Goal: Information Seeking & Learning: Find specific page/section

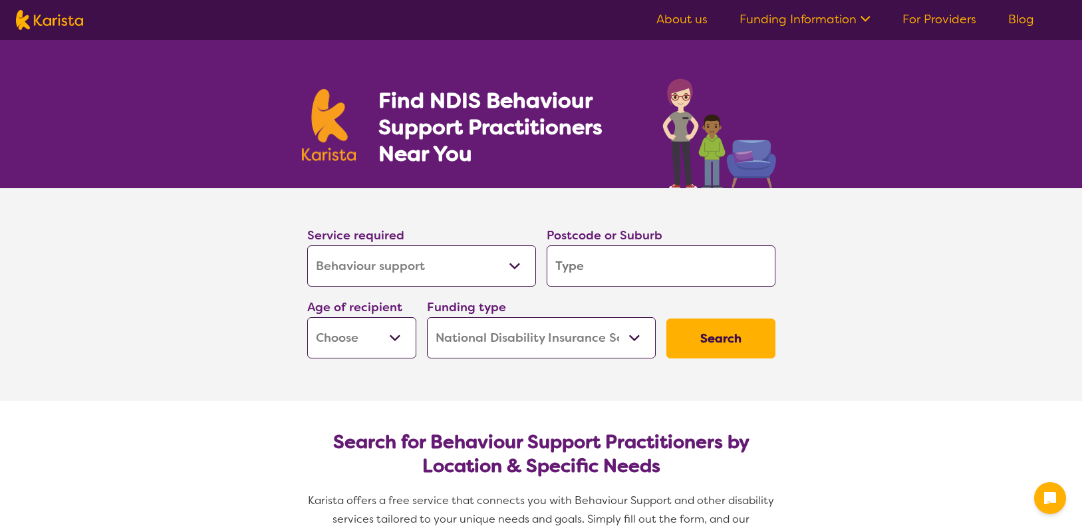
select select "Behaviour support"
select select "NDIS"
select select "Behaviour support"
select select "NDIS"
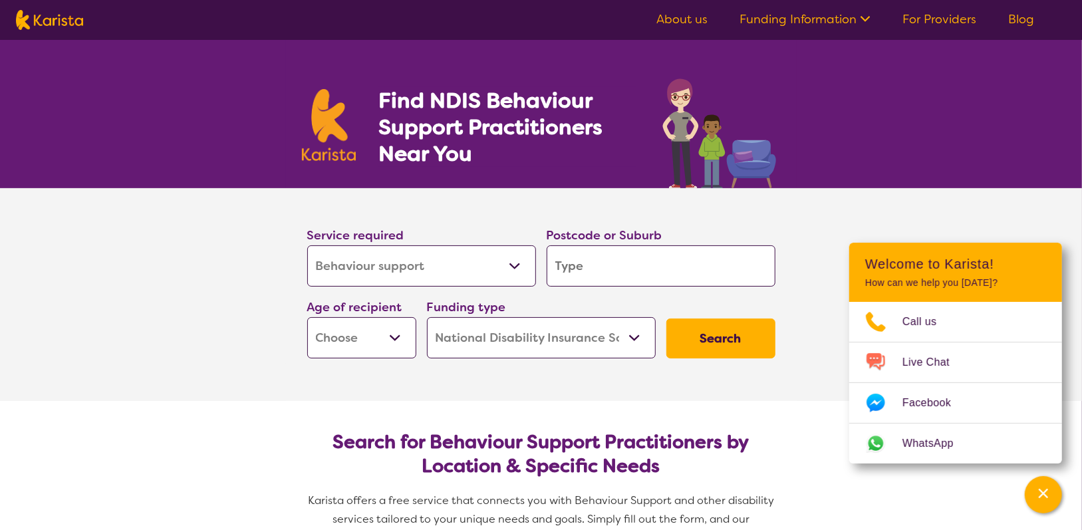
click at [650, 269] on input "search" at bounding box center [661, 265] width 229 height 41
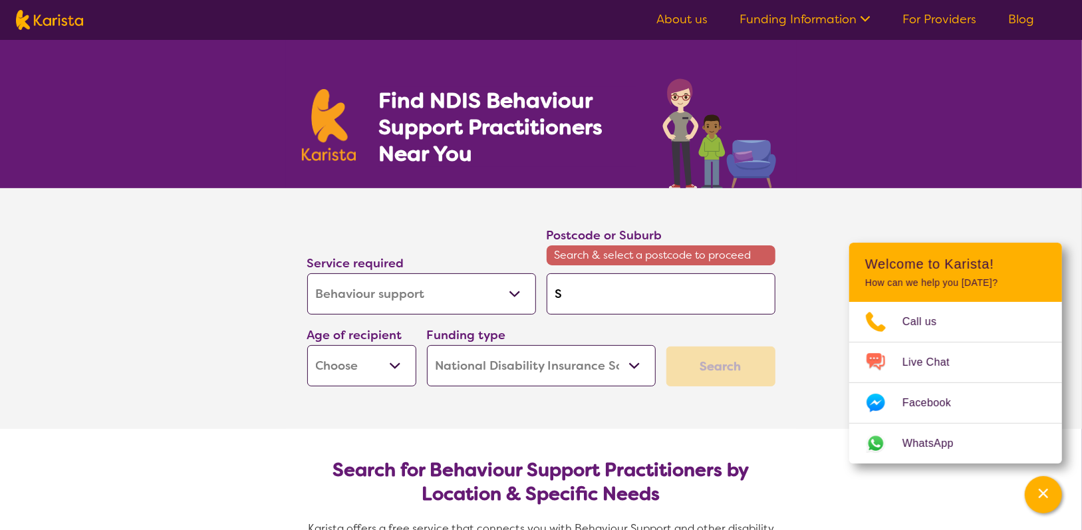
type input "S"
type input "Su"
type input "Sun"
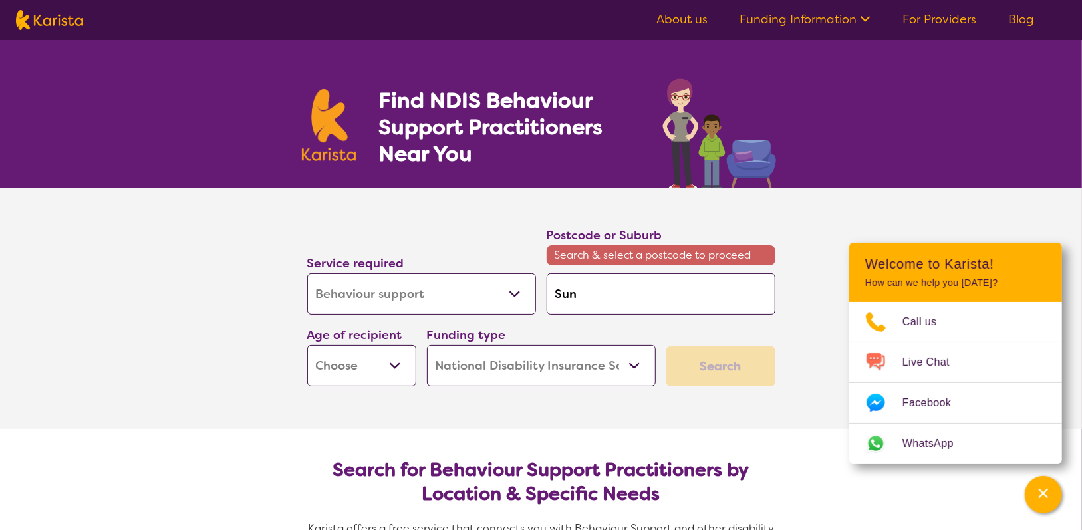
type input "Sun"
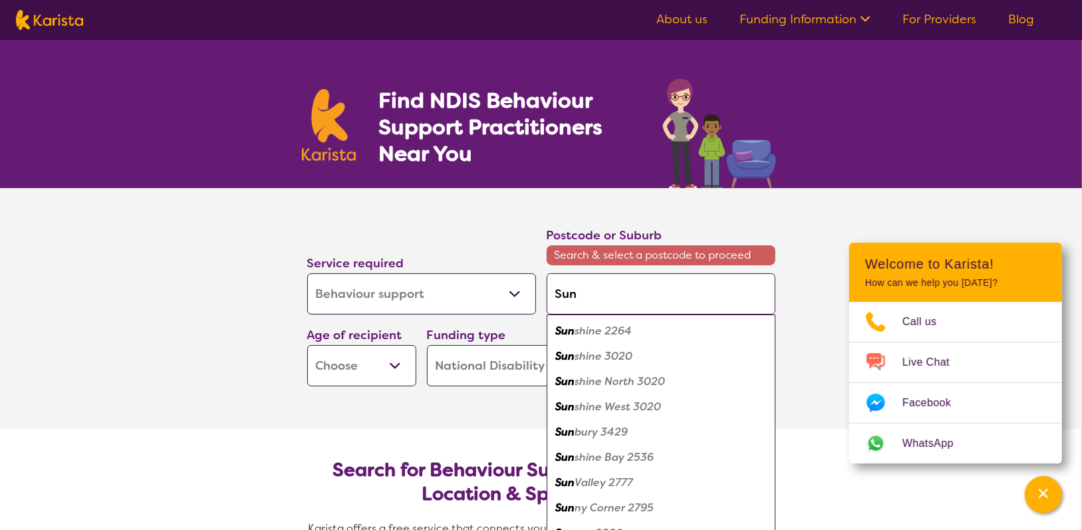
type input "Sunb"
type input "Sunbu"
type input "Sunbur"
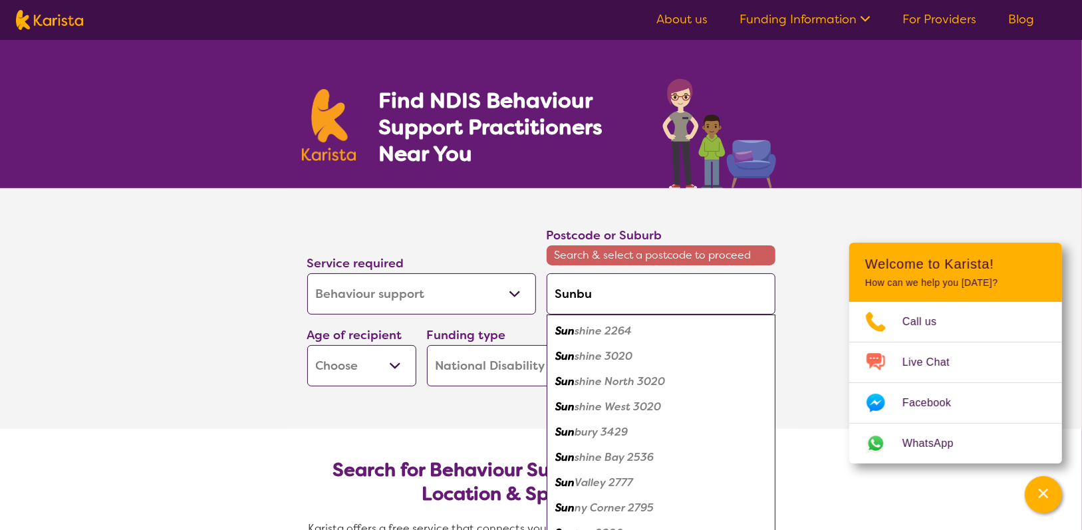
type input "Sunbur"
type input "Sunburty"
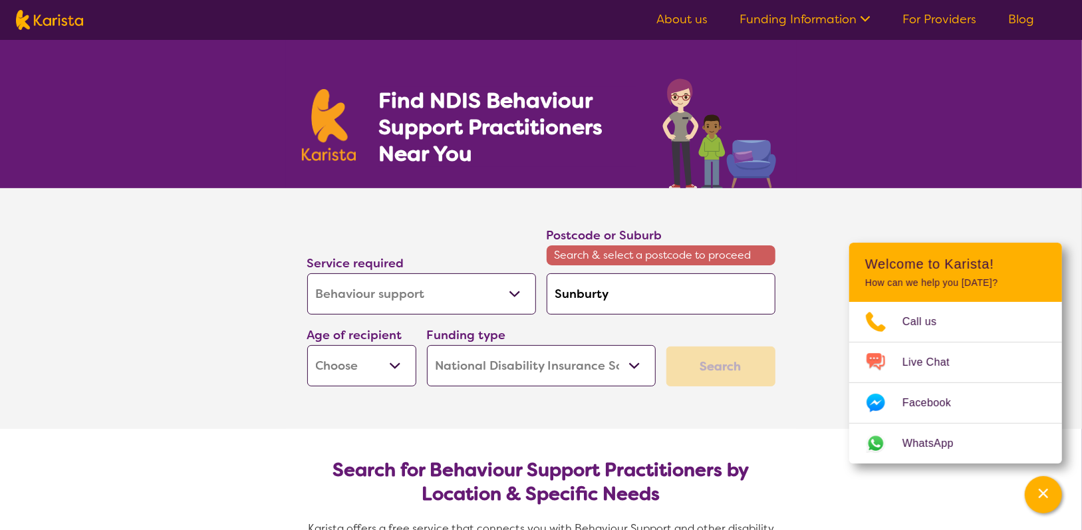
type input "Sunburt"
type input "Sunbur"
type input "Sunbury"
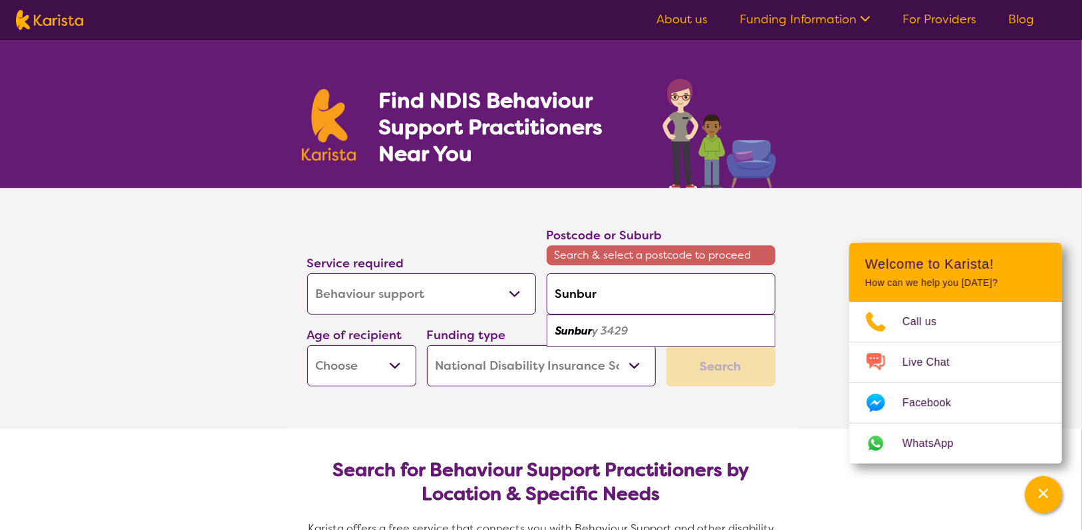
type input "Sunbury"
click at [614, 325] on em "3429" at bounding box center [612, 331] width 27 height 14
type input "3429"
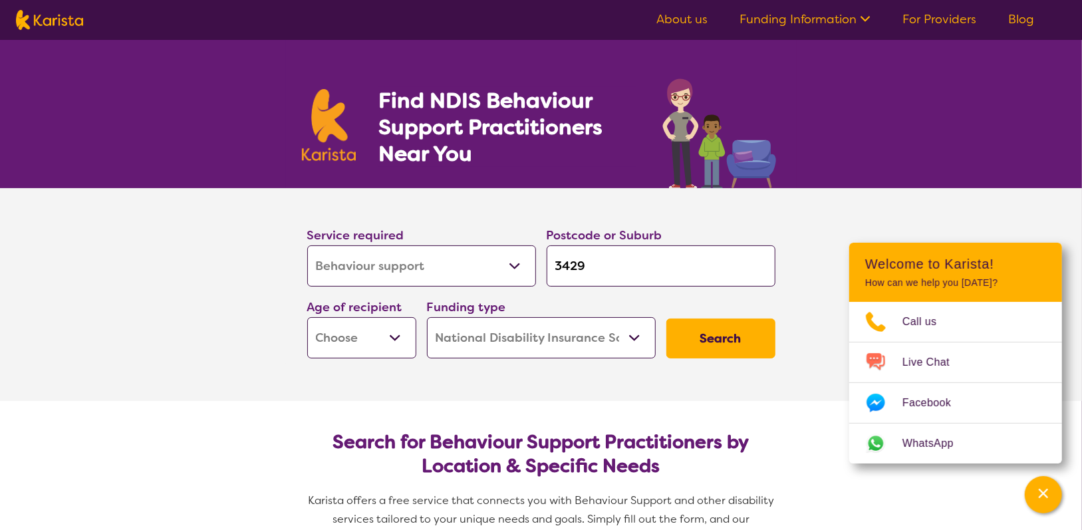
click at [370, 341] on select "Early Childhood - 0 to 9 Child - 10 to 11 Adolescent - 12 to 17 Adult - 18 to 6…" at bounding box center [361, 337] width 109 height 41
select select "CH"
click at [307, 317] on select "Early Childhood - 0 to 9 Child - 10 to 11 Adolescent - 12 to 17 Adult - 18 to 6…" at bounding box center [361, 337] width 109 height 41
select select "CH"
click at [753, 335] on button "Search" at bounding box center [720, 339] width 109 height 40
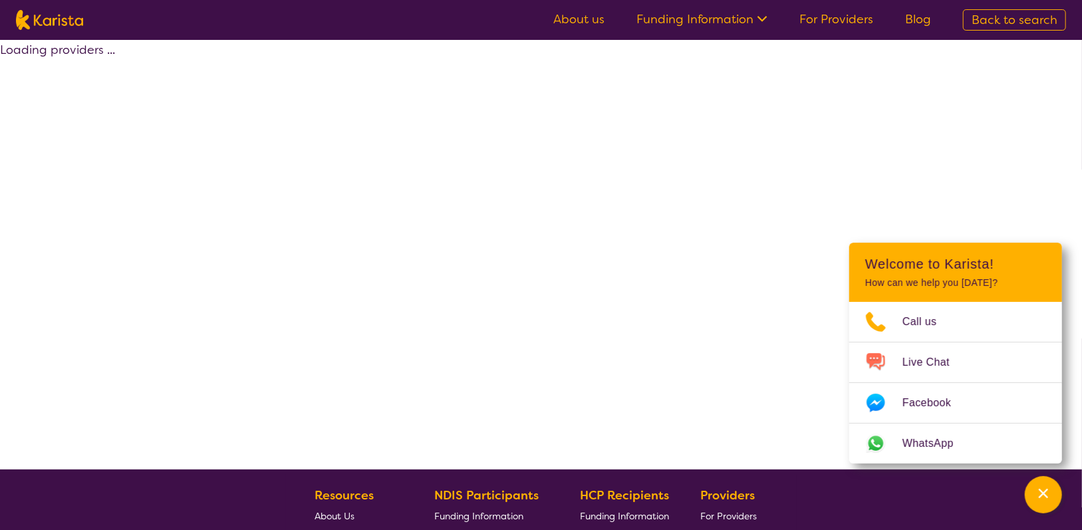
select select "by_score"
